Goal: Information Seeking & Learning: Check status

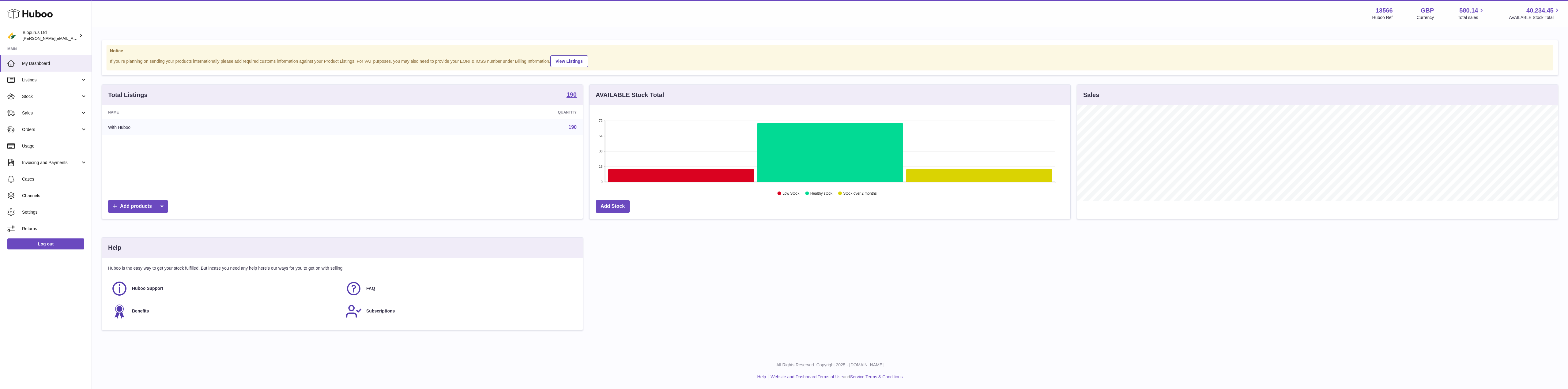
scroll to position [96, 481]
click at [51, 111] on span "Sales" at bounding box center [51, 113] width 58 height 6
click at [39, 129] on span "Sales" at bounding box center [54, 129] width 65 height 6
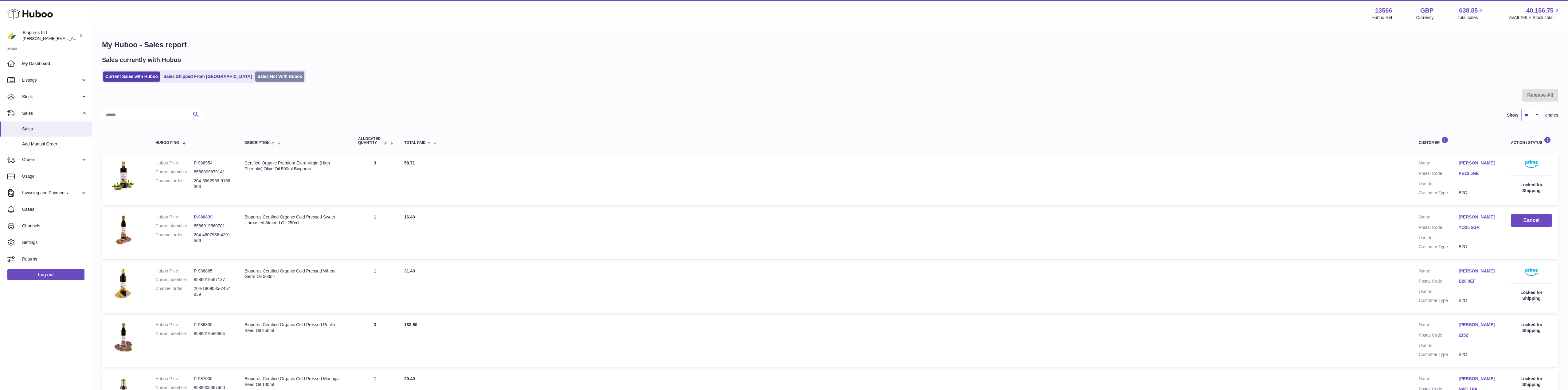
click at [255, 77] on link "Sales Not With Huboo" at bounding box center [280, 76] width 49 height 10
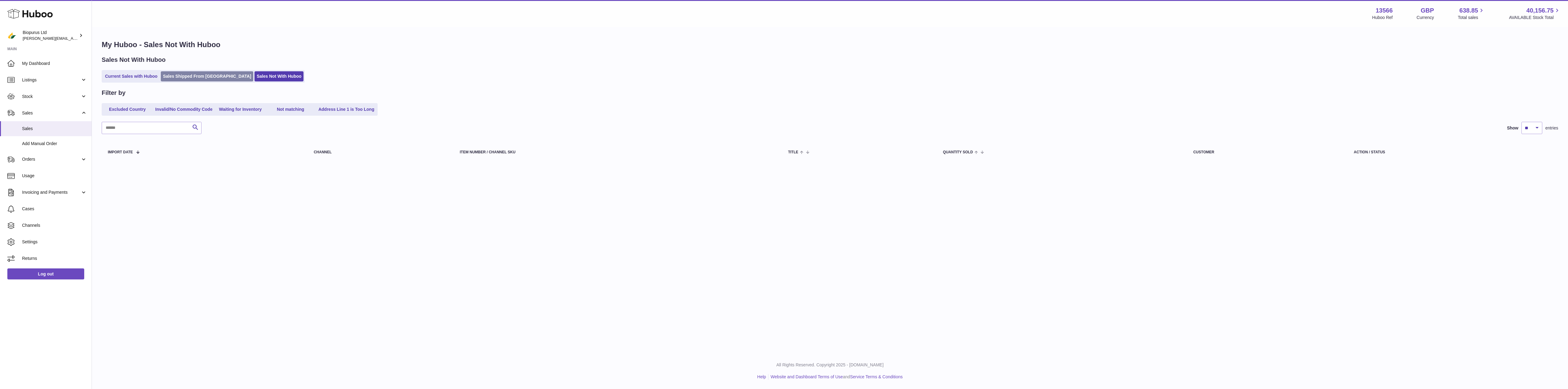
click at [179, 73] on link "Sales Shipped From Huboo" at bounding box center [207, 76] width 93 height 10
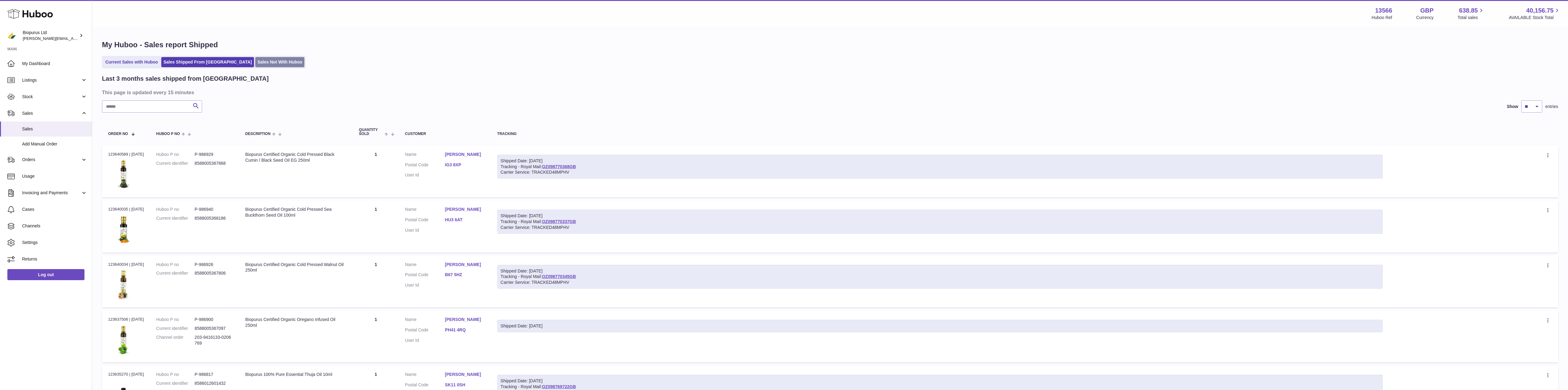
click at [255, 63] on link "Sales Not With Huboo" at bounding box center [280, 62] width 49 height 10
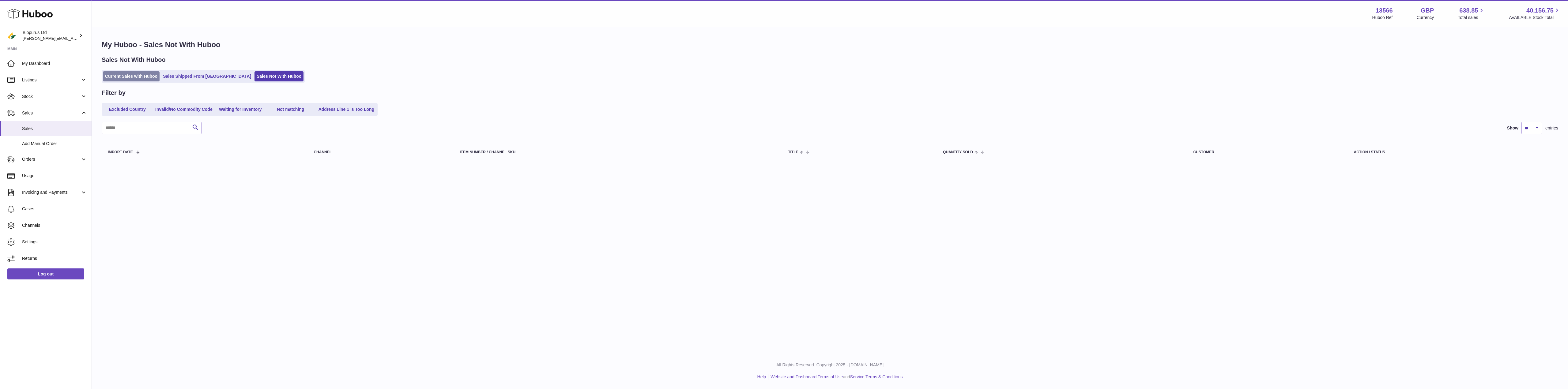
click at [144, 78] on link "Current Sales with Huboo" at bounding box center [131, 76] width 57 height 10
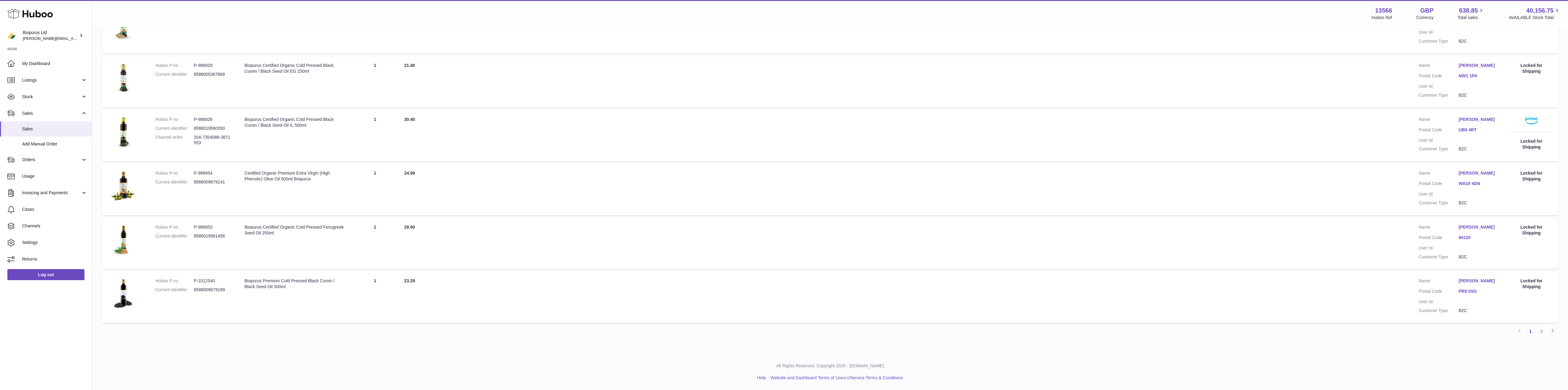
scroll to position [379, 0]
click at [40, 193] on span "Invoicing and Payments" at bounding box center [51, 193] width 59 height 6
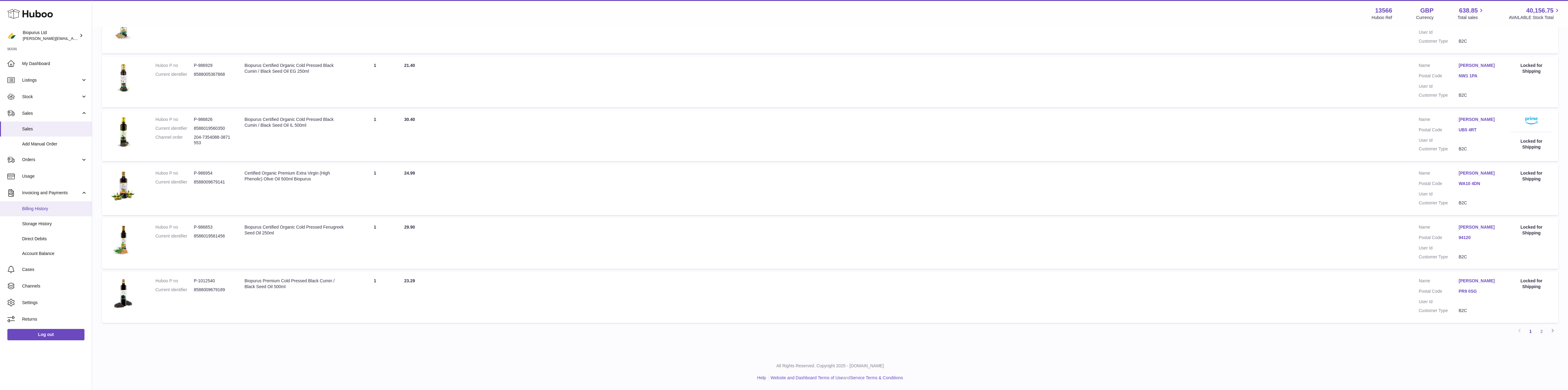
click at [35, 209] on span "Billing History" at bounding box center [54, 209] width 65 height 6
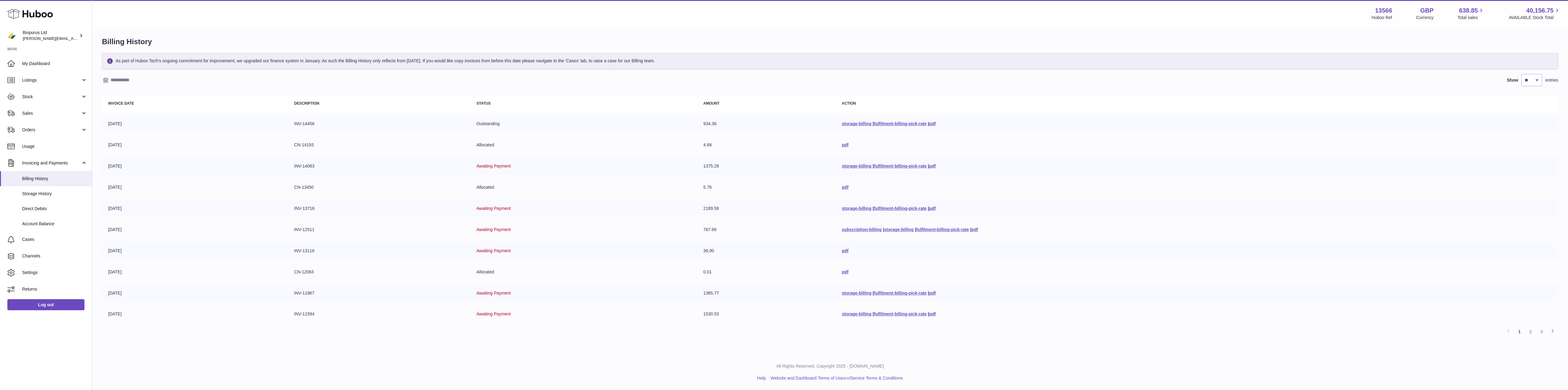
scroll to position [4, 0]
drag, startPoint x: 727, startPoint y: 225, endPoint x: 681, endPoint y: 228, distance: 46.1
click at [681, 228] on tr "[DATE] INV-12511 Awaiting Payment 767.66 subscription-billing | storage-billing…" at bounding box center [830, 229] width 1456 height 18
click at [1532, 331] on link "2" at bounding box center [1531, 331] width 11 height 11
click at [1520, 333] on link "1" at bounding box center [1520, 331] width 11 height 11
